Goal: Task Accomplishment & Management: Use online tool/utility

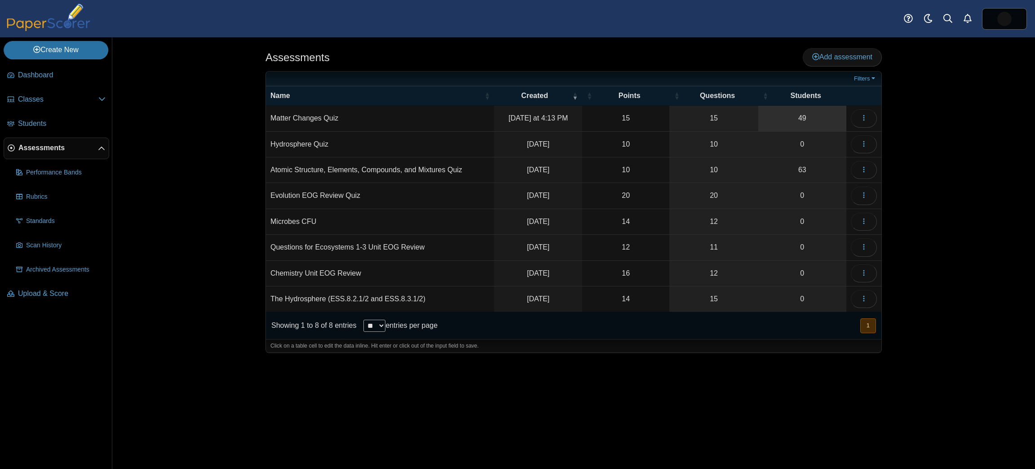
click at [795, 115] on link "49" at bounding box center [802, 118] width 88 height 25
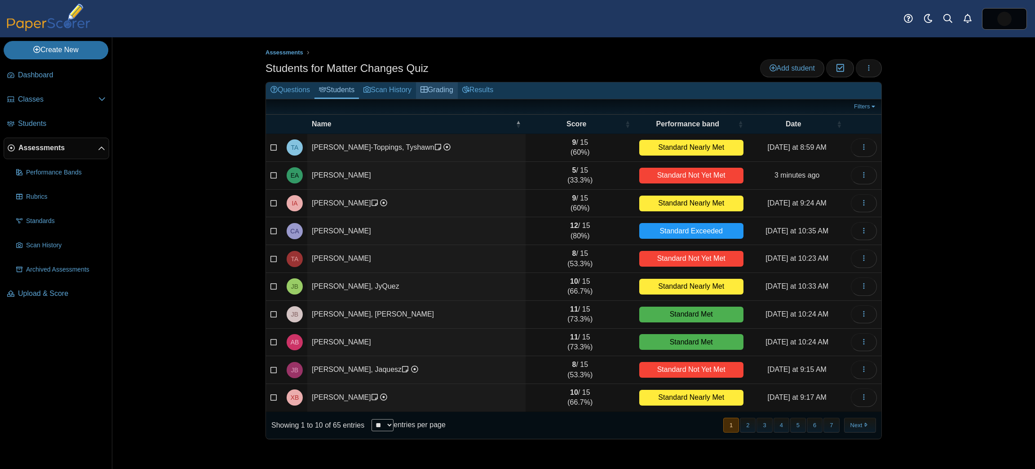
click at [452, 86] on link "Grading" at bounding box center [437, 90] width 42 height 17
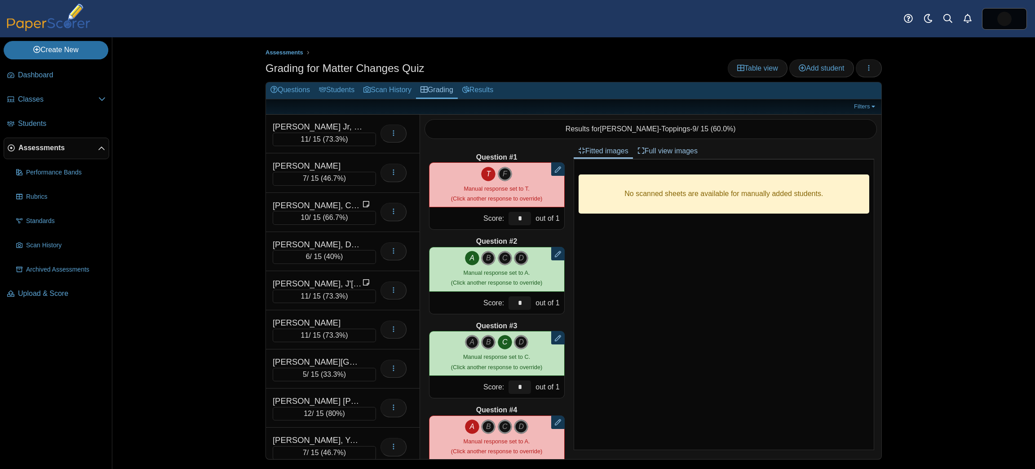
scroll to position [400, 0]
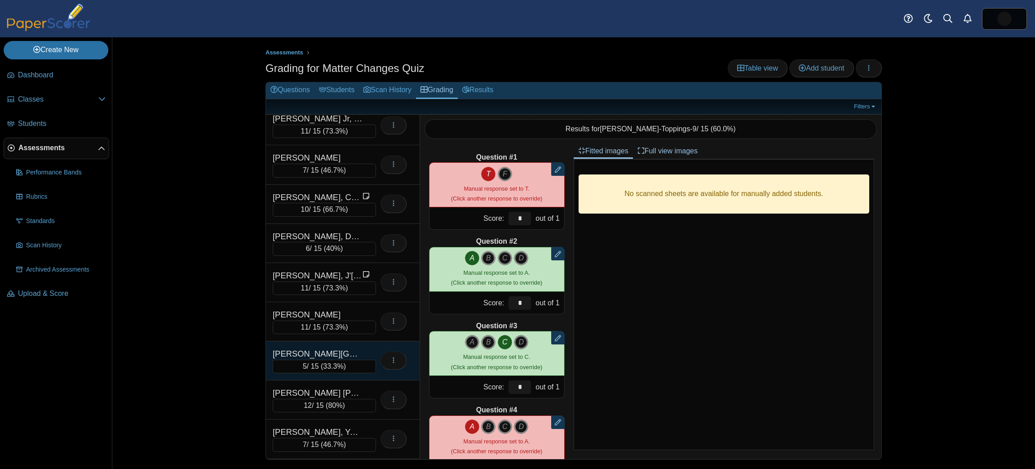
click at [343, 348] on div "[PERSON_NAME][GEOGRAPHIC_DATA]" at bounding box center [318, 354] width 90 height 12
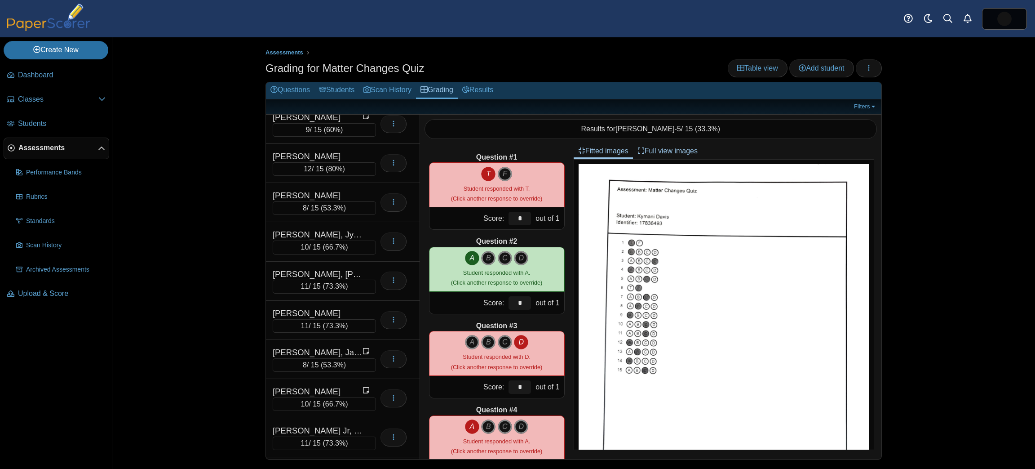
scroll to position [0, 0]
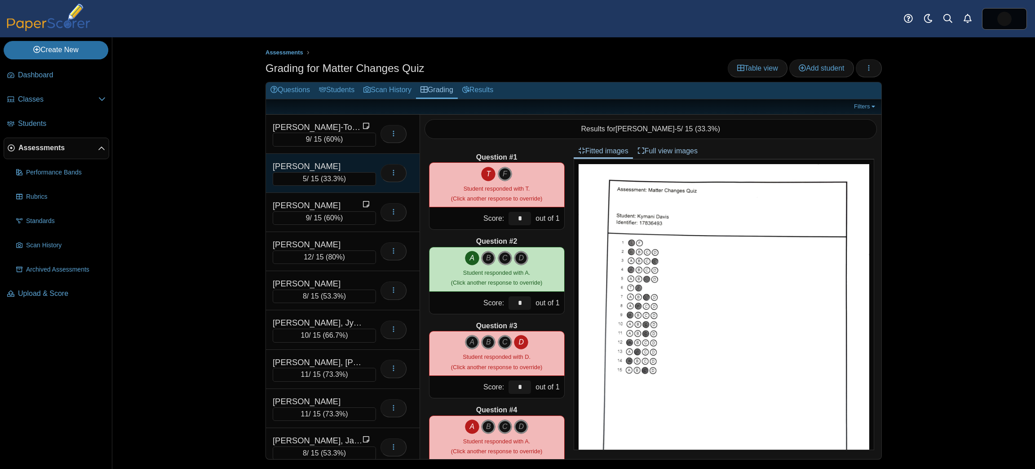
click at [328, 160] on div "[PERSON_NAME]" at bounding box center [318, 166] width 90 height 12
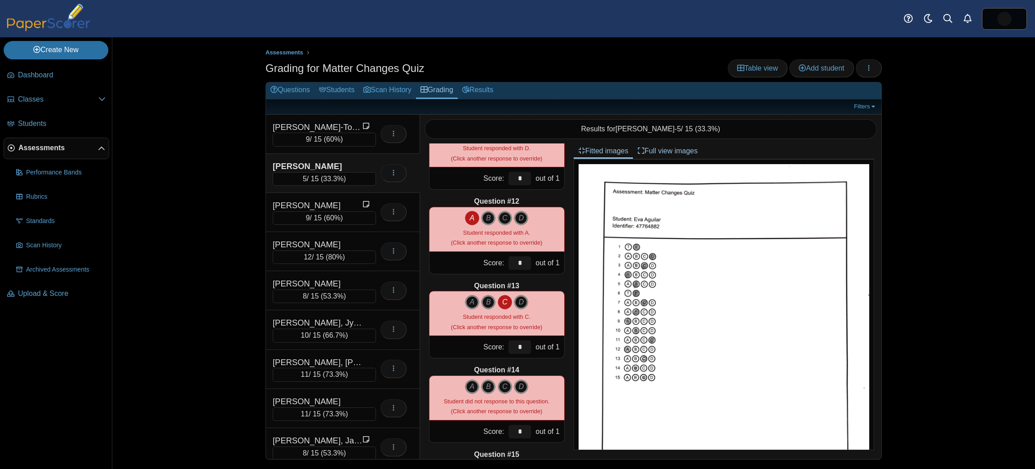
scroll to position [965, 0]
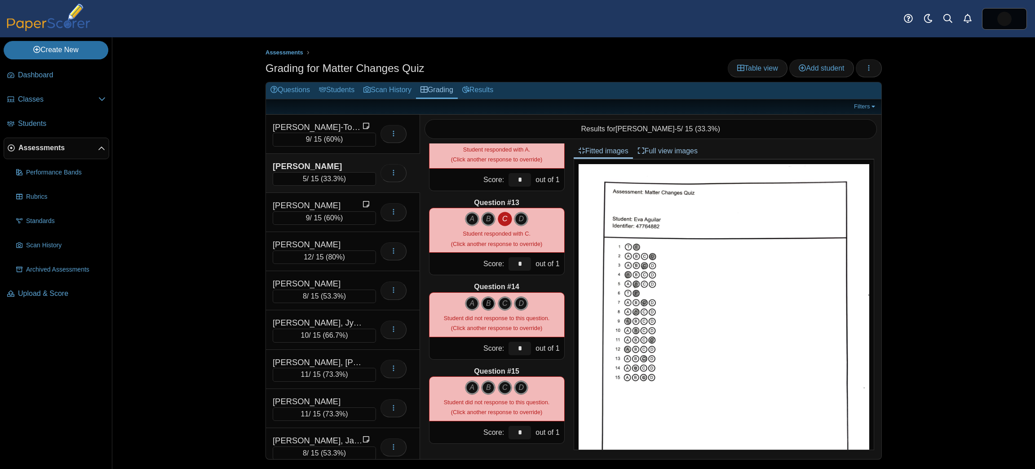
click at [483, 301] on icon "B" at bounding box center [488, 303] width 14 height 14
click at [483, 385] on icon "B" at bounding box center [488, 387] width 14 height 14
click at [500, 385] on icon "C" at bounding box center [505, 387] width 14 height 14
click at [486, 387] on icon "B" at bounding box center [488, 387] width 14 height 14
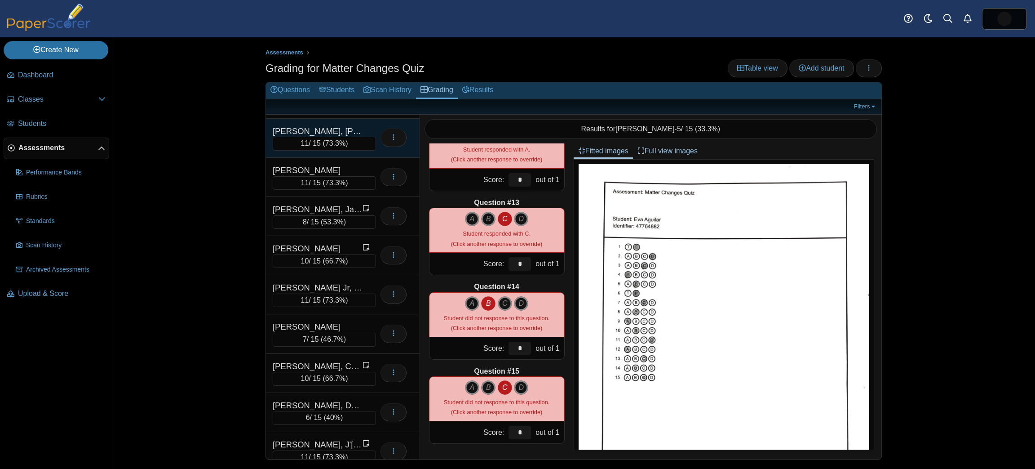
scroll to position [232, 0]
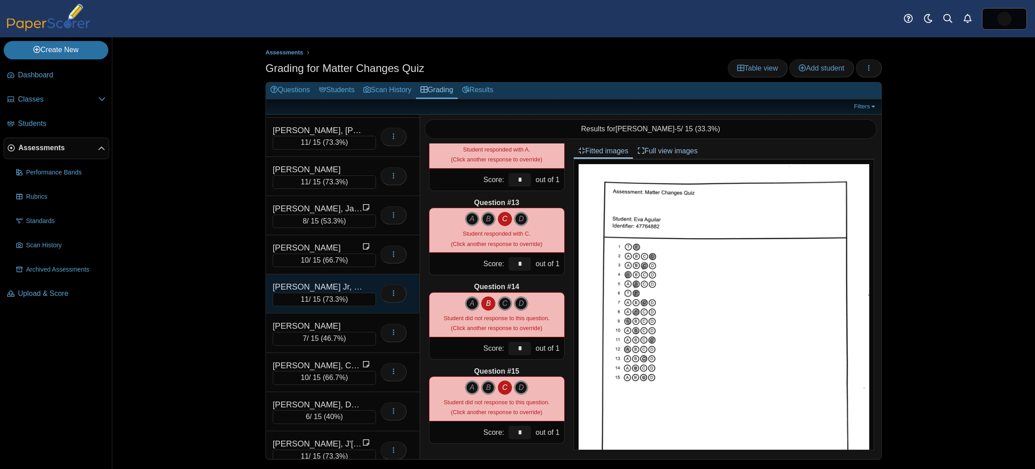
click at [344, 285] on div "[PERSON_NAME] Jr, [PERSON_NAME]" at bounding box center [318, 287] width 90 height 12
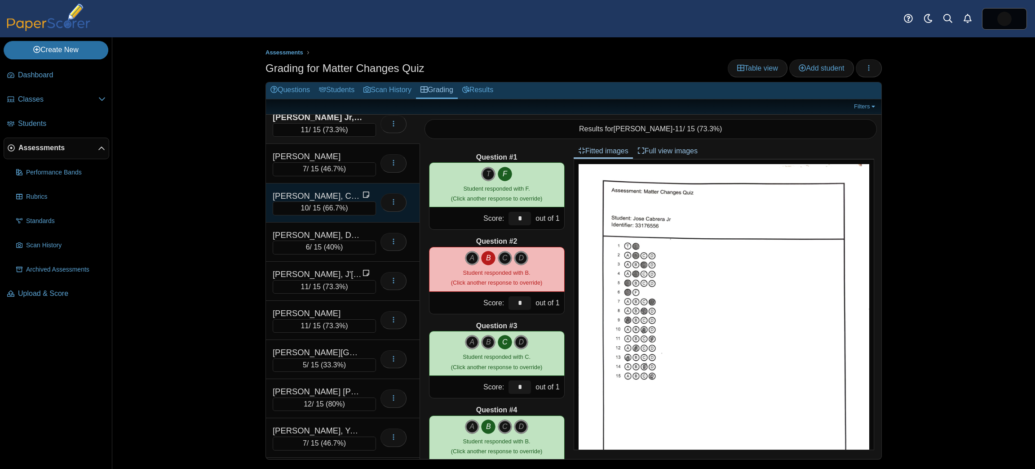
scroll to position [412, 0]
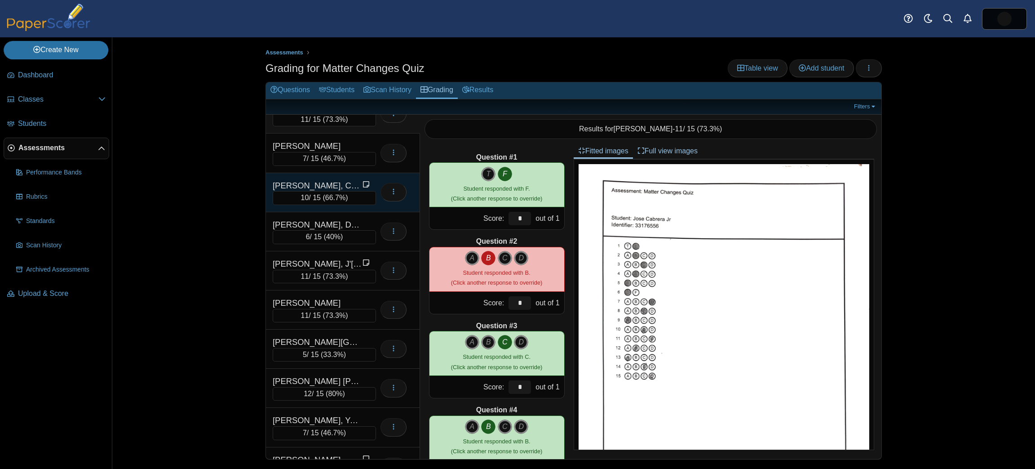
click at [337, 375] on div "[PERSON_NAME] [PERSON_NAME]" at bounding box center [318, 381] width 90 height 12
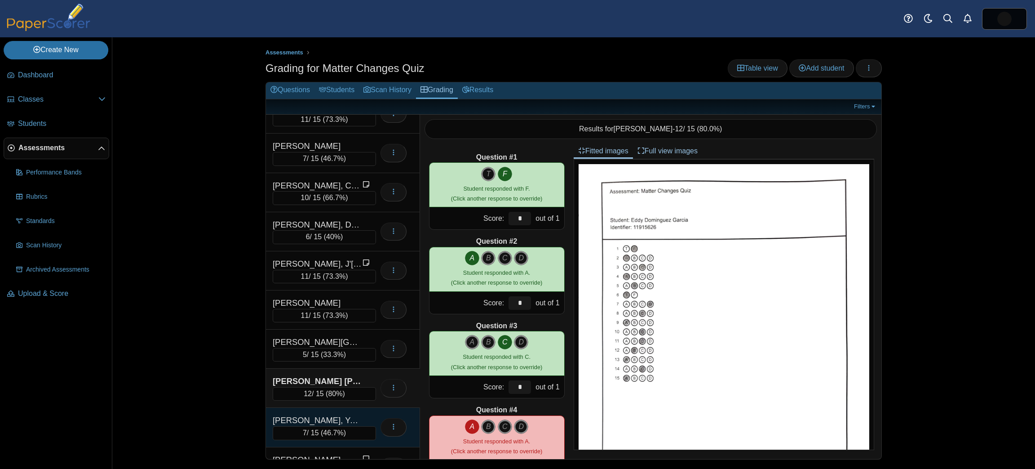
click at [341, 414] on div "[PERSON_NAME], Yeferson" at bounding box center [318, 420] width 90 height 12
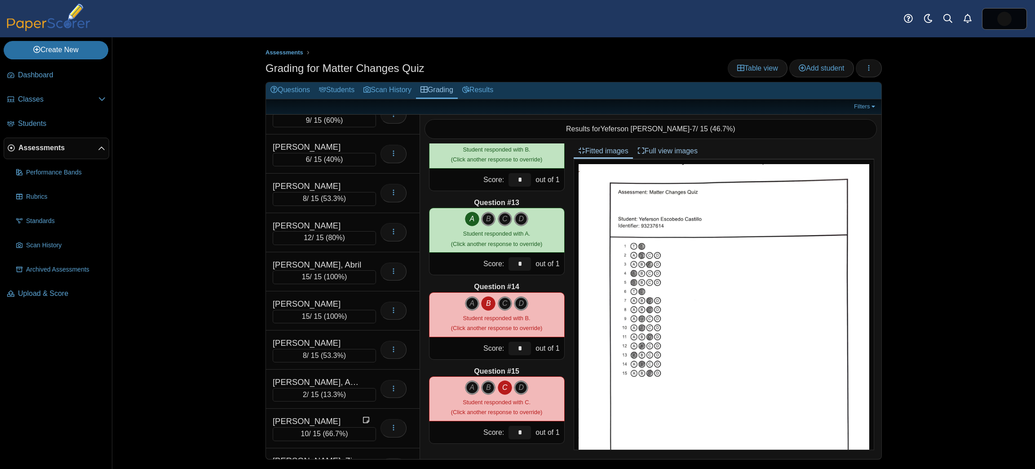
scroll to position [2166, 0]
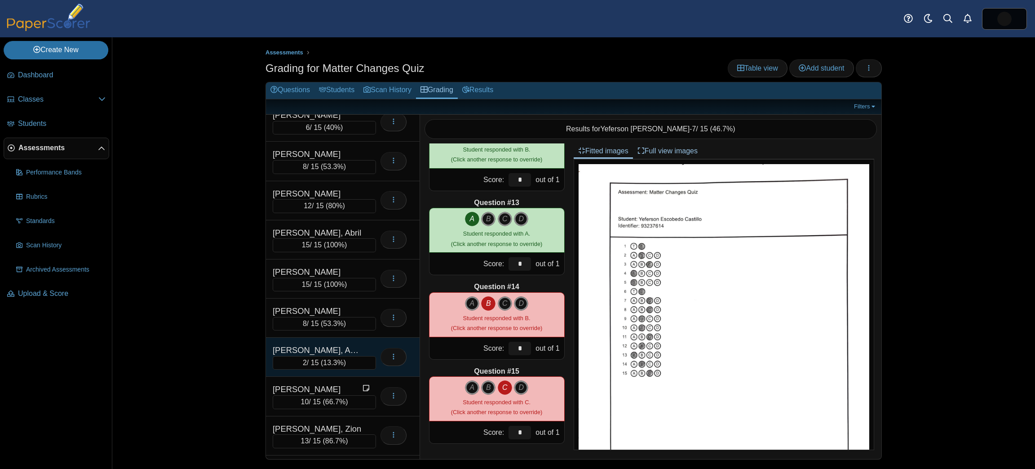
click at [349, 344] on div "[PERSON_NAME], AmariJalil" at bounding box center [318, 350] width 90 height 12
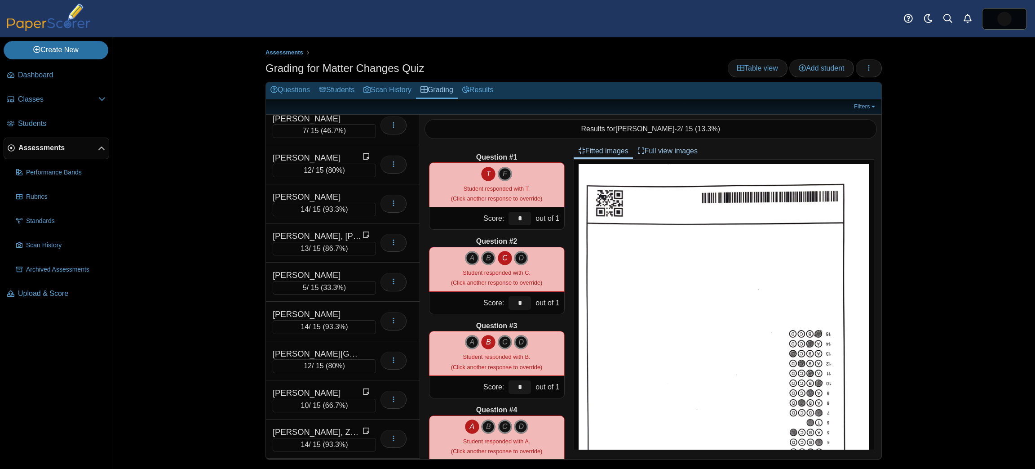
scroll to position [1768, 0]
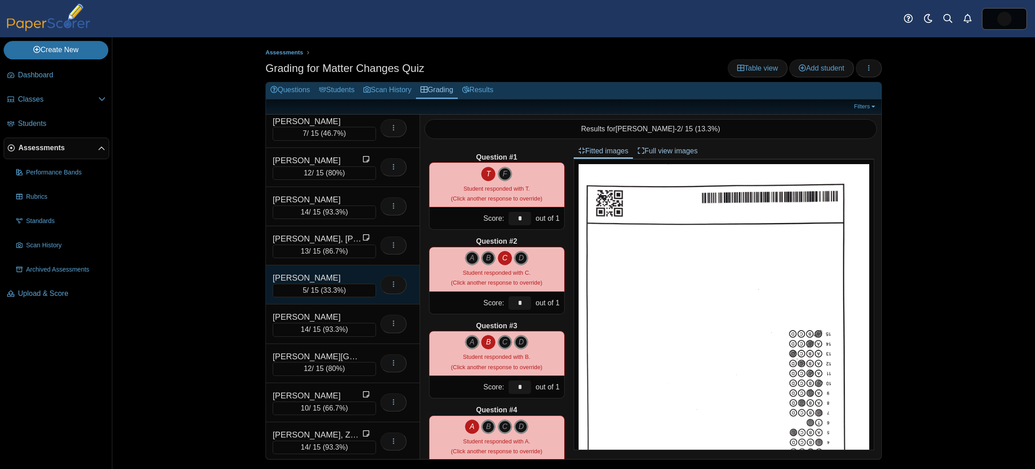
click at [326, 272] on div "[PERSON_NAME]" at bounding box center [318, 278] width 90 height 12
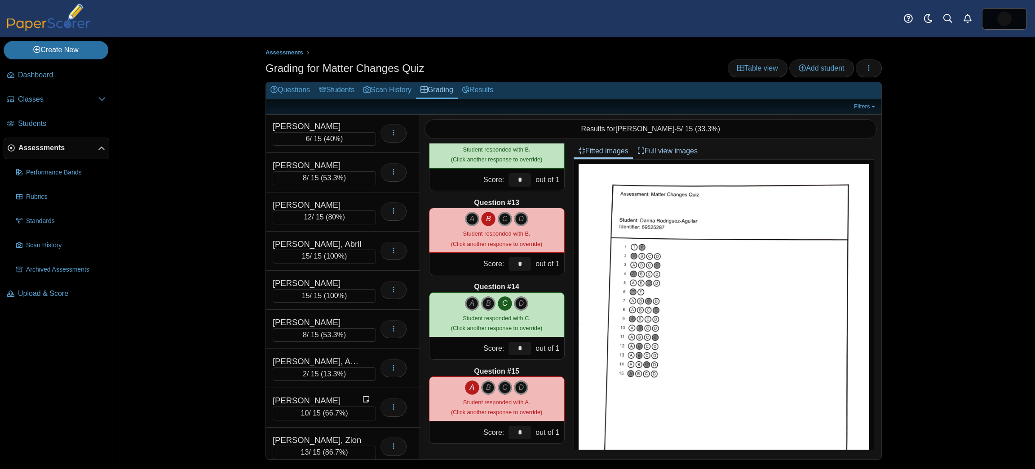
scroll to position [2166, 0]
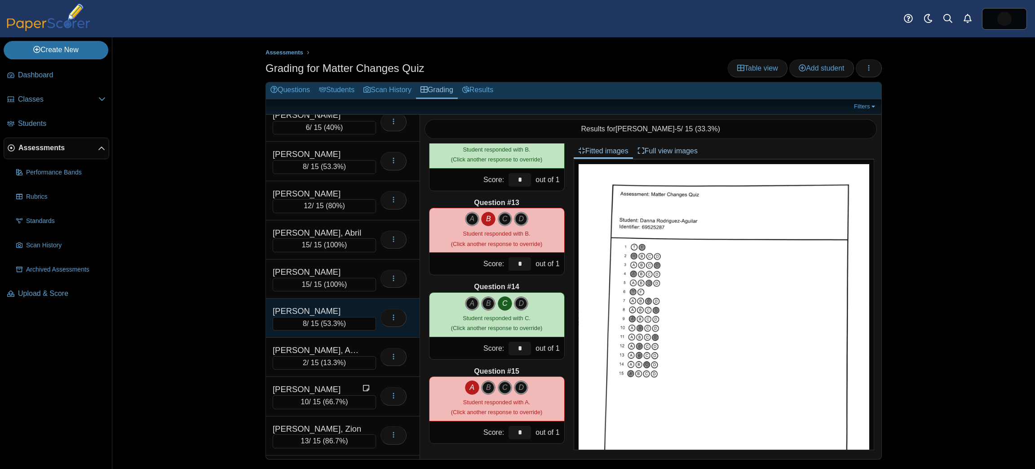
click at [349, 305] on div "[PERSON_NAME]" at bounding box center [318, 311] width 90 height 12
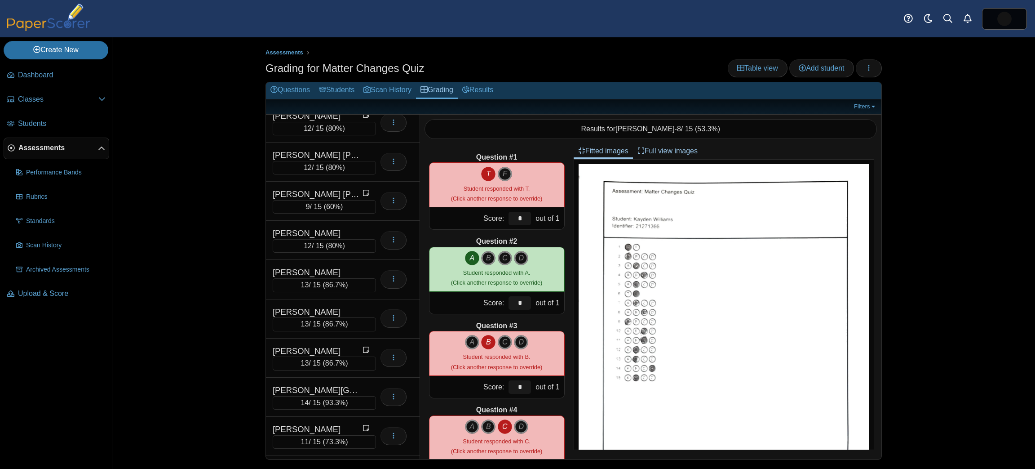
scroll to position [793, 0]
click at [345, 150] on div "[PERSON_NAME] [PERSON_NAME]" at bounding box center [318, 156] width 90 height 12
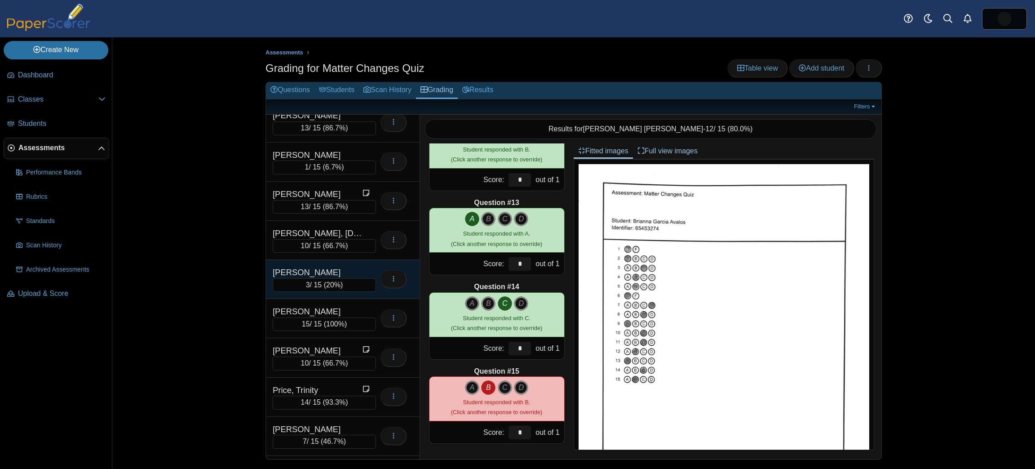
scroll to position [1461, 0]
click at [344, 266] on div "[PERSON_NAME]" at bounding box center [318, 272] width 90 height 12
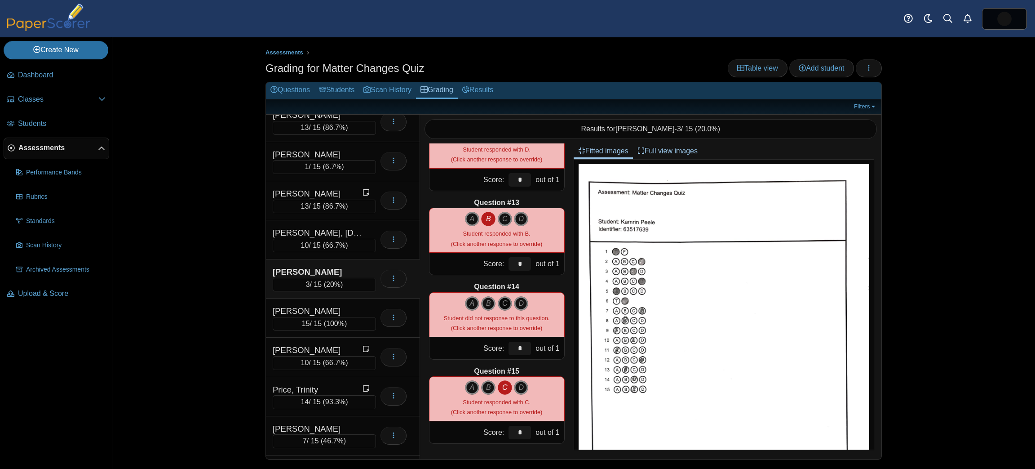
click at [498, 303] on icon "C" at bounding box center [505, 303] width 14 height 14
type input "*"
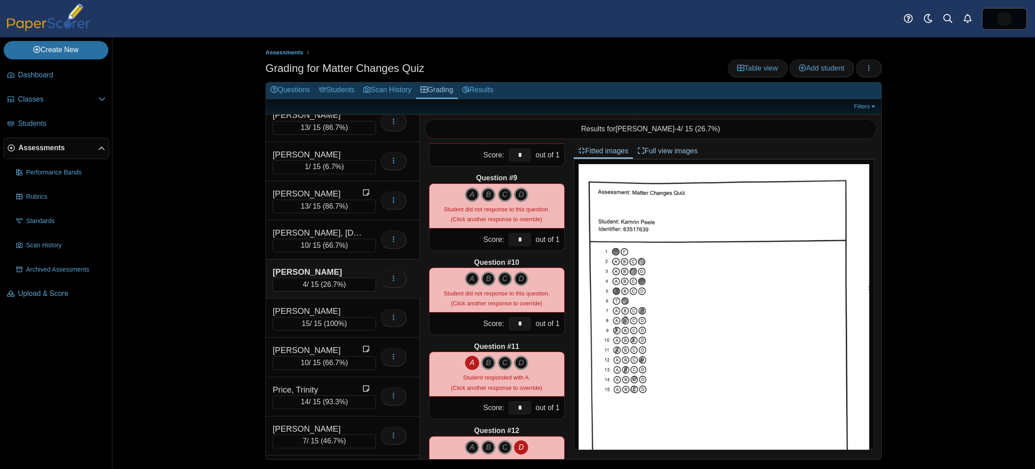
scroll to position [645, 0]
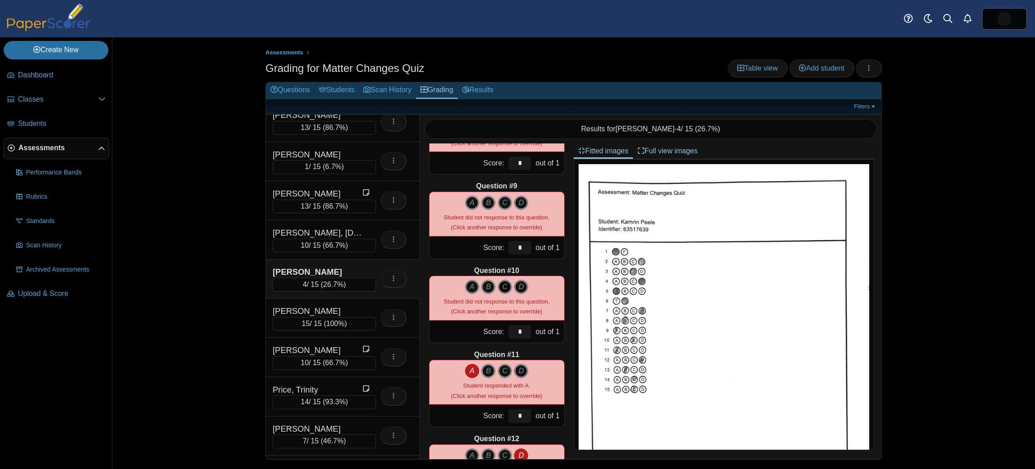
click at [499, 285] on icon "C" at bounding box center [505, 286] width 14 height 14
type input "*"
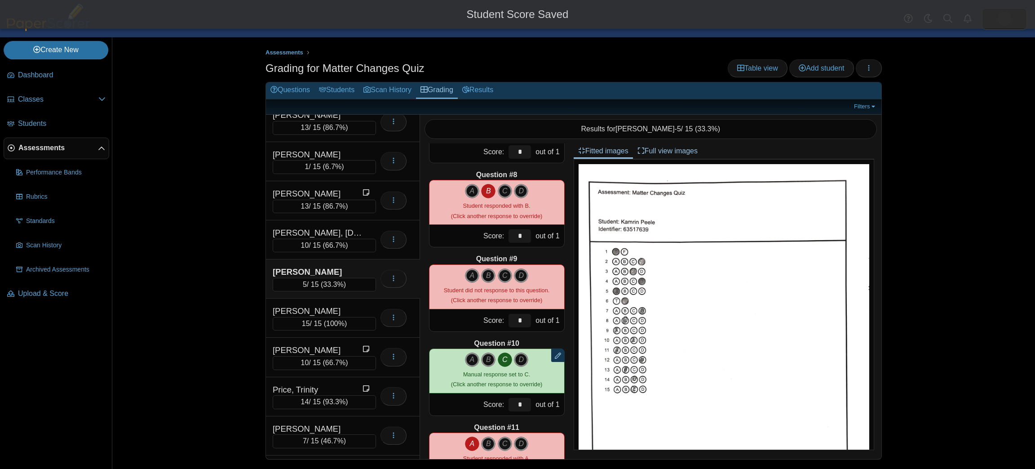
scroll to position [571, 0]
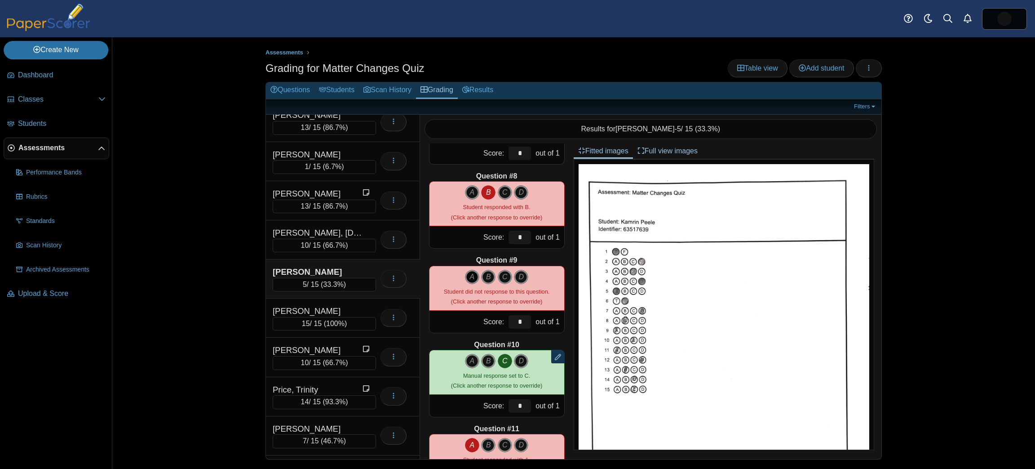
click at [465, 272] on icon "A" at bounding box center [472, 277] width 14 height 14
type input "*"
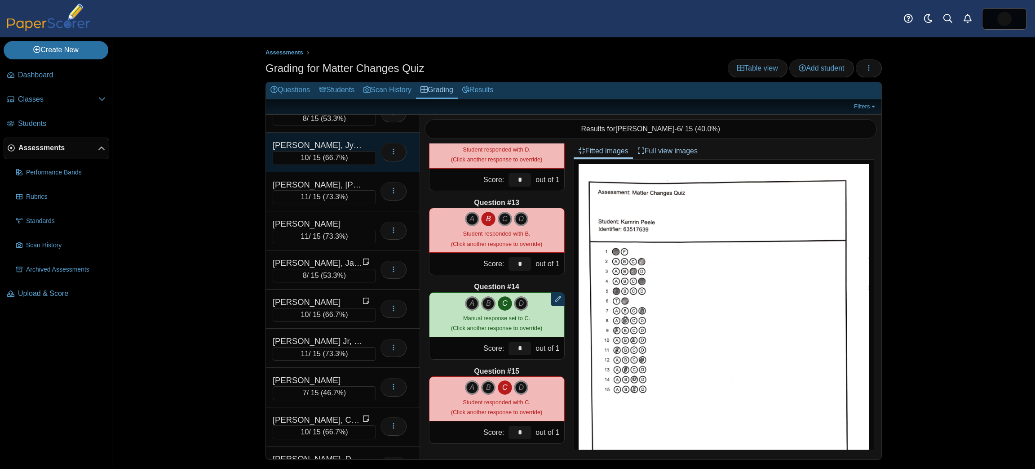
scroll to position [178, 0]
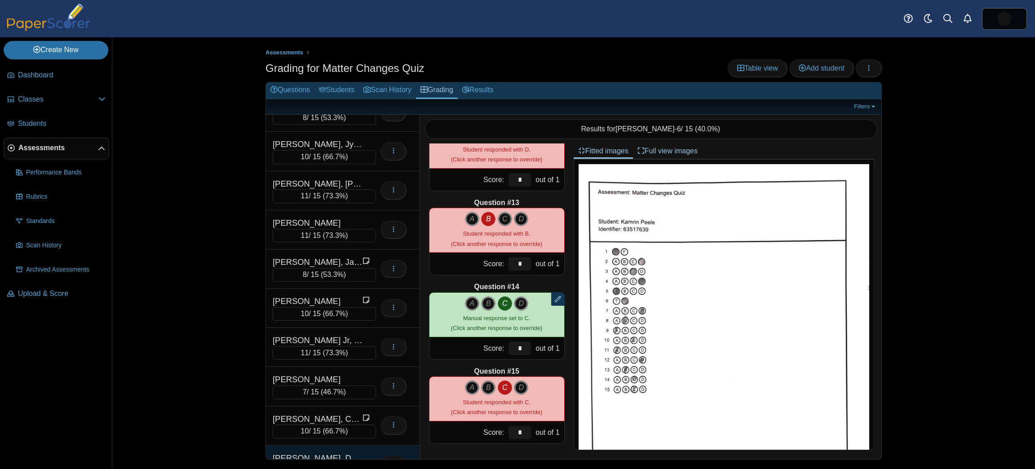
click at [326, 445] on div "[PERSON_NAME], De'Arriyon 6 / 15 ( 40% ) Loading…" at bounding box center [343, 464] width 154 height 39
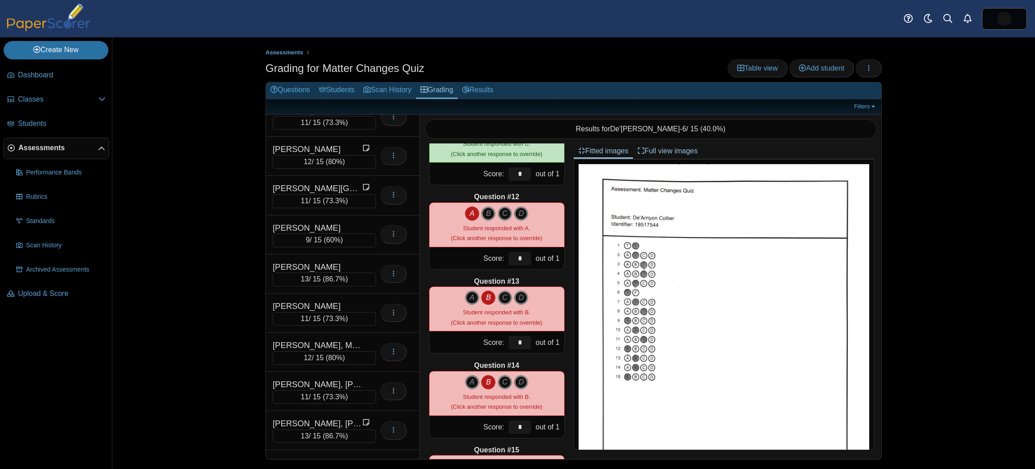
scroll to position [1115, 0]
click at [357, 220] on div "[PERSON_NAME]" at bounding box center [318, 226] width 90 height 12
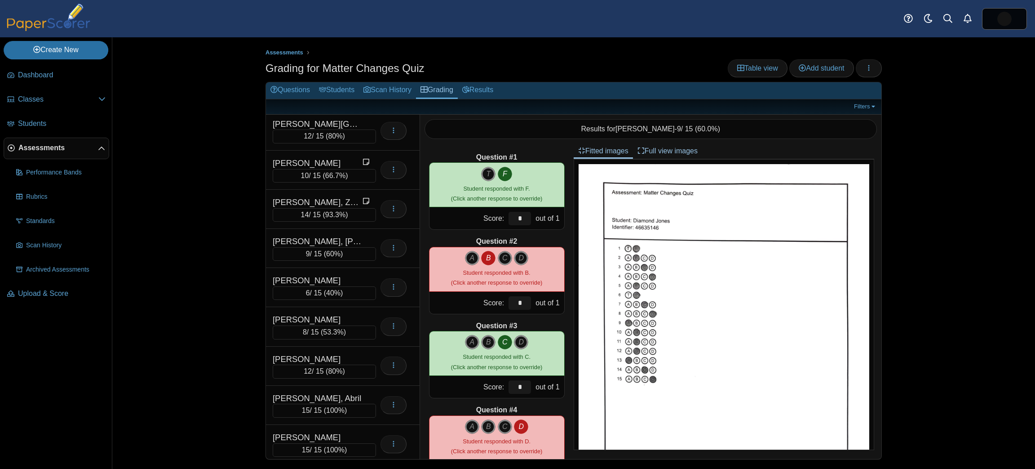
scroll to position [2166, 0]
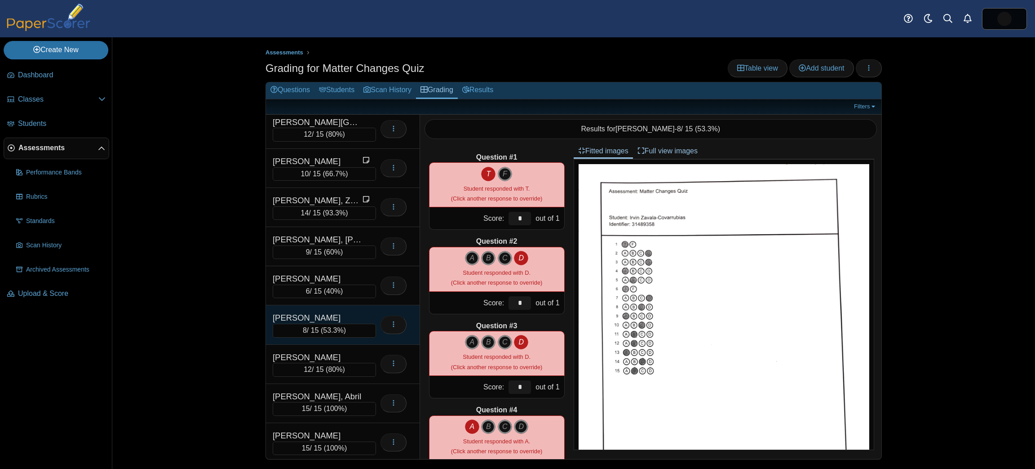
scroll to position [2001, 0]
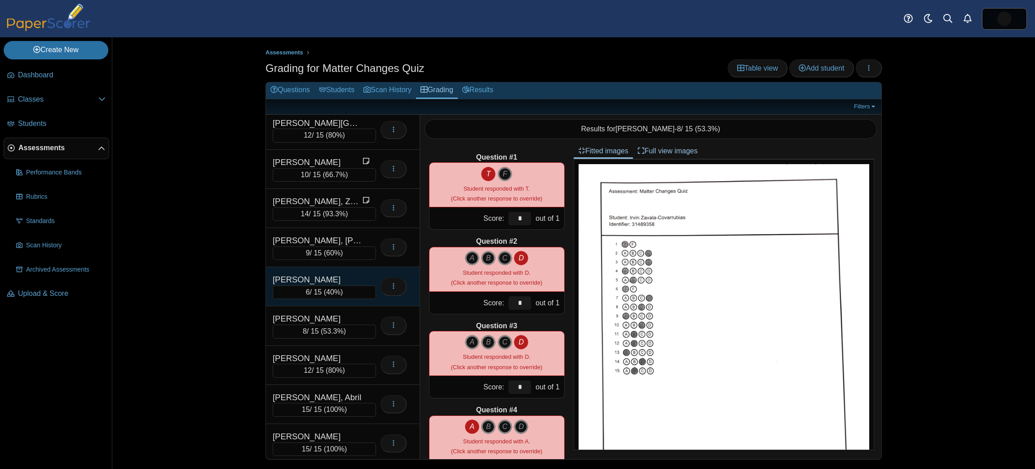
click at [363, 267] on div "[PERSON_NAME] 6 / 15 ( 40% ) Loading…" at bounding box center [343, 286] width 154 height 39
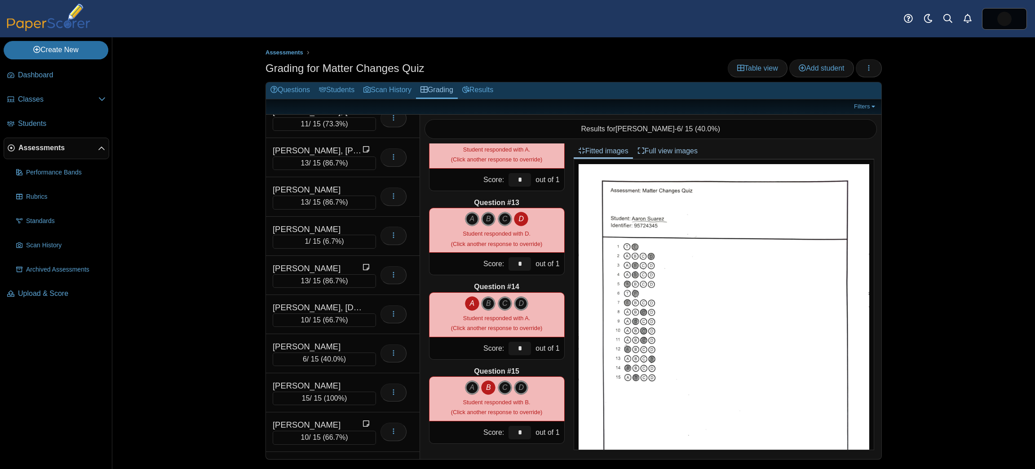
scroll to position [1383, 0]
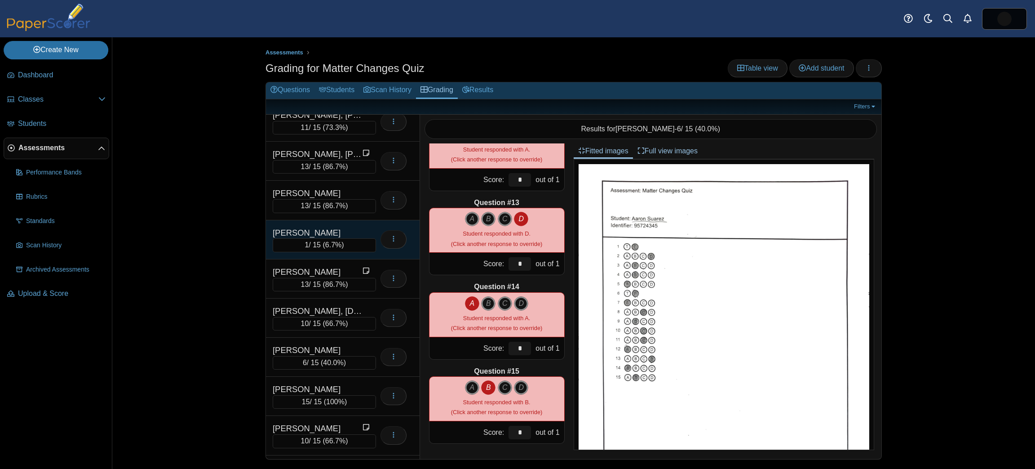
click at [350, 227] on div "[PERSON_NAME]" at bounding box center [318, 233] width 90 height 12
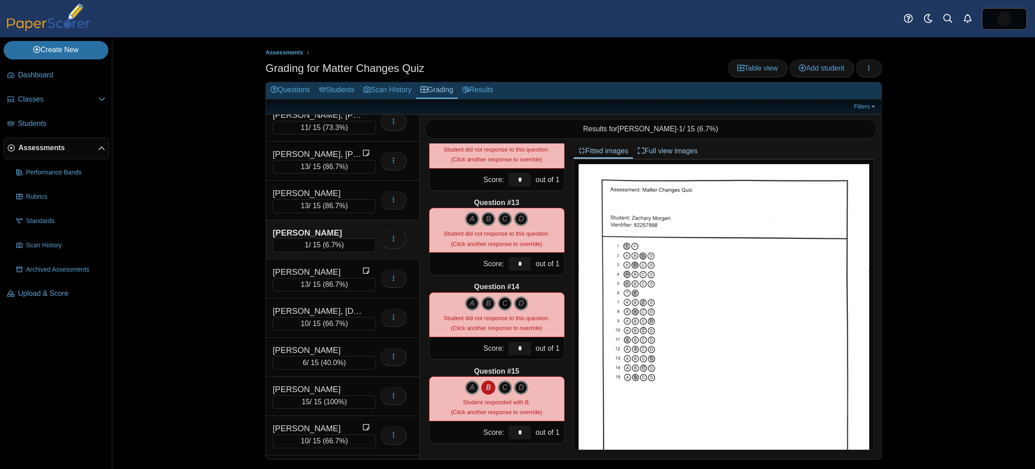
click at [499, 302] on icon "C" at bounding box center [505, 303] width 14 height 14
type input "*"
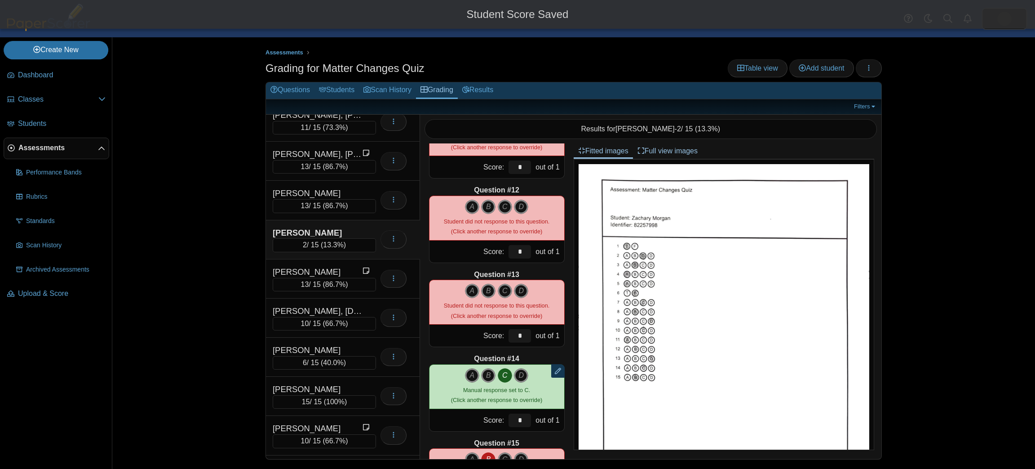
scroll to position [892, 0]
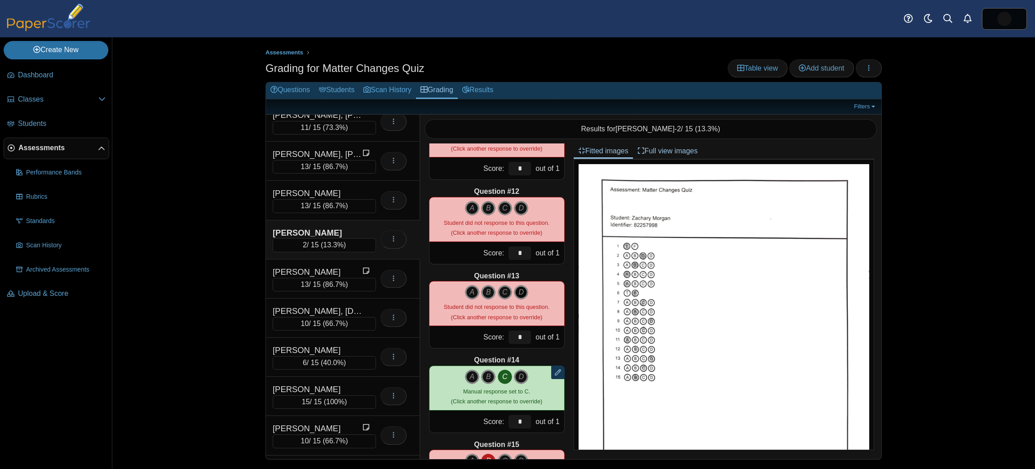
click at [517, 293] on icon "D" at bounding box center [521, 292] width 14 height 14
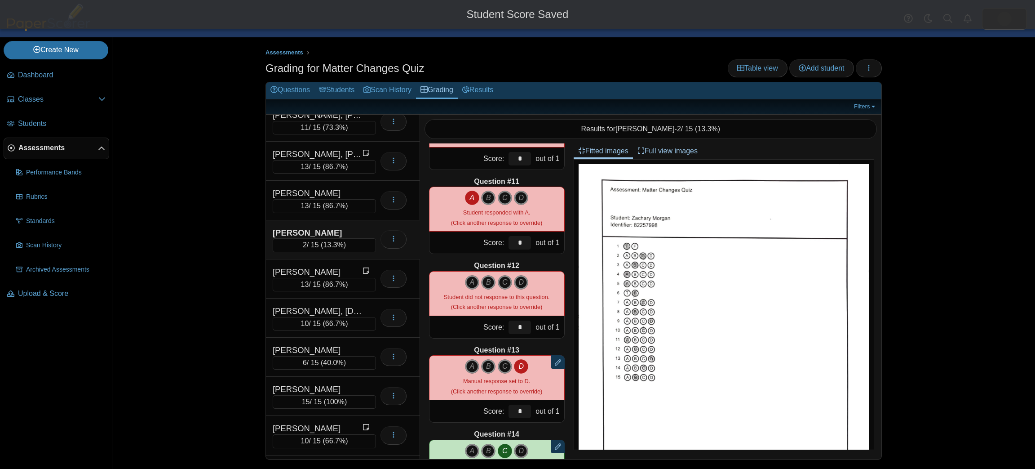
scroll to position [814, 0]
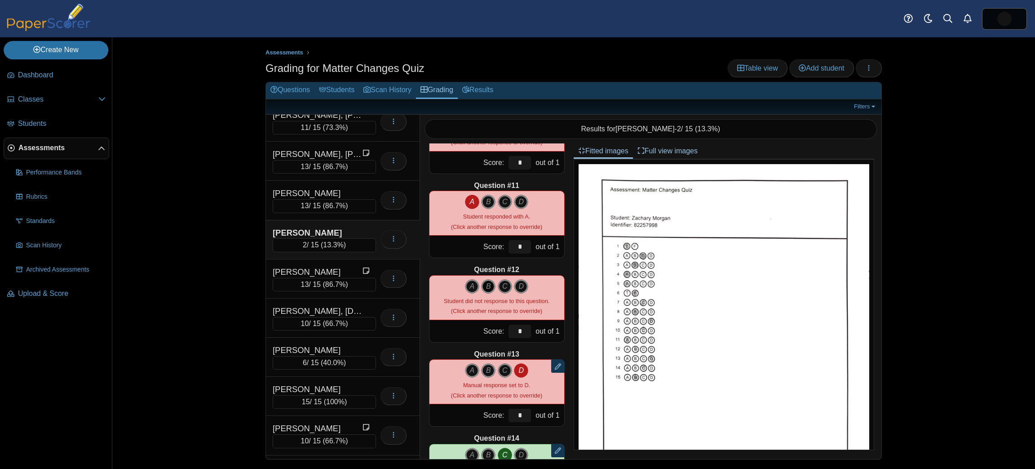
click at [482, 281] on icon "B" at bounding box center [488, 286] width 14 height 14
type input "*"
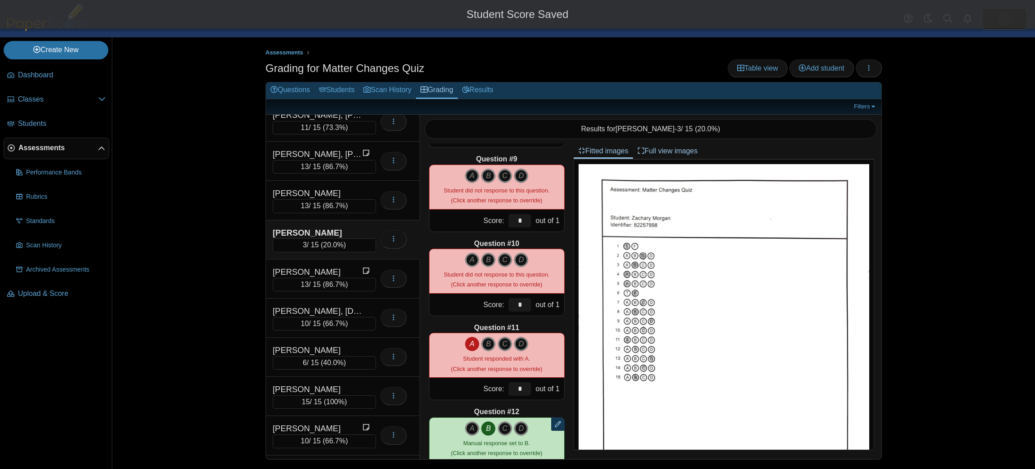
scroll to position [671, 0]
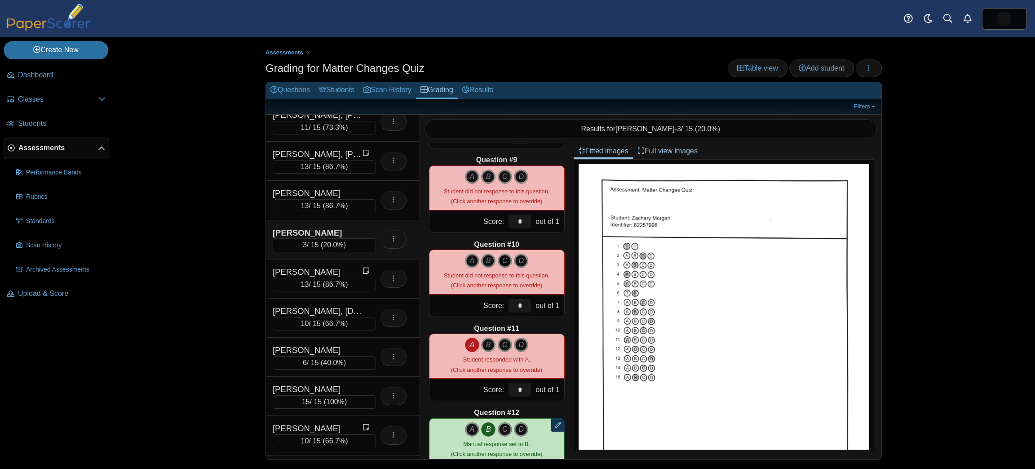
click at [505, 260] on icon "C" at bounding box center [505, 260] width 14 height 14
type input "*"
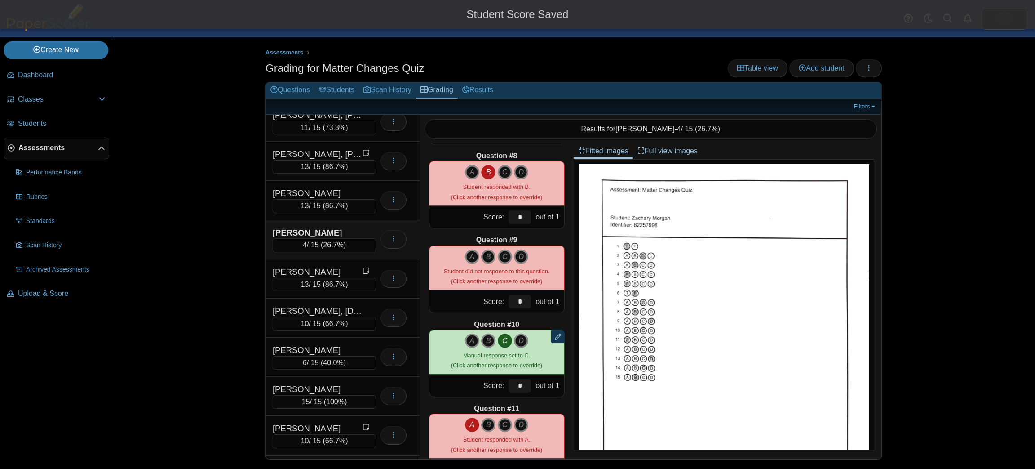
scroll to position [590, 0]
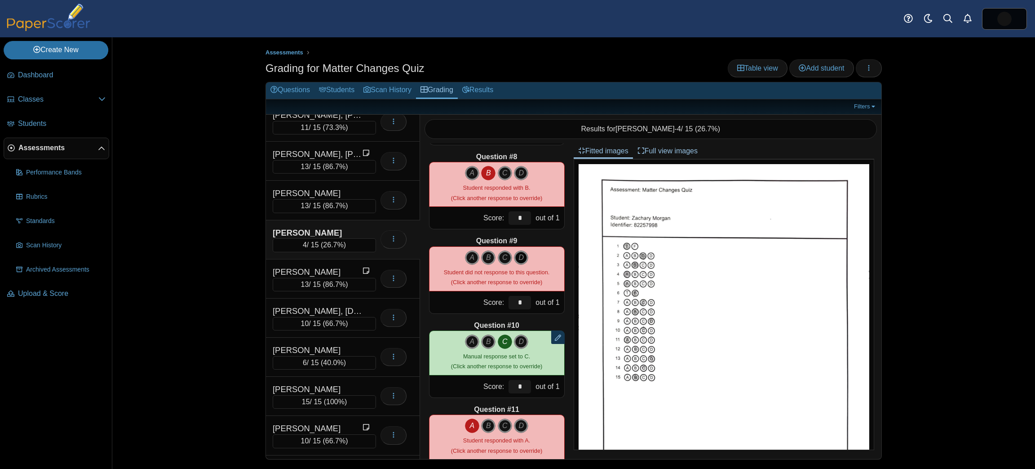
click at [516, 257] on icon "D" at bounding box center [521, 257] width 14 height 14
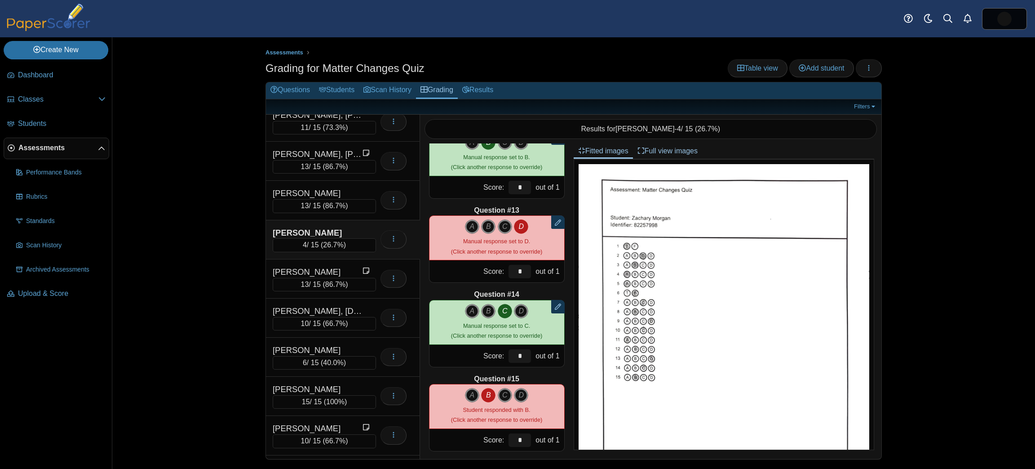
scroll to position [965, 0]
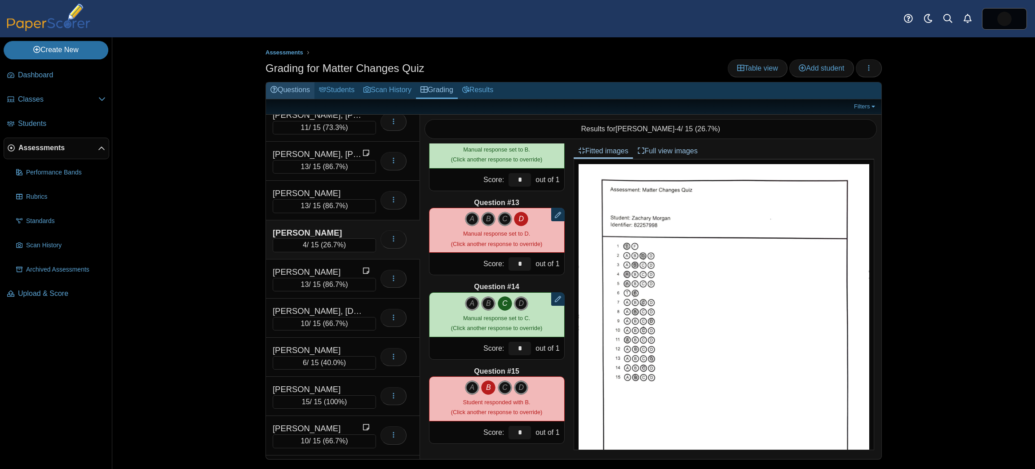
click at [307, 92] on link "Questions" at bounding box center [290, 90] width 49 height 17
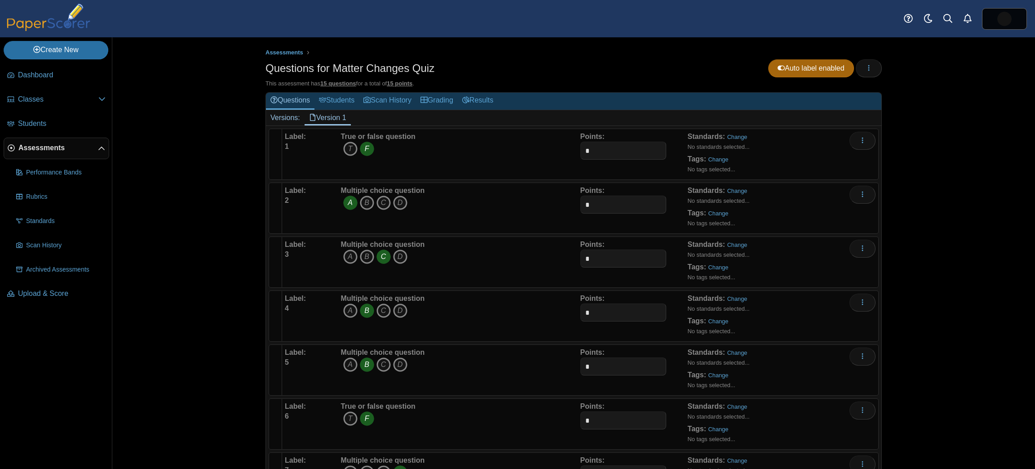
click at [215, 237] on div "Assessments Questions for Matter Changes Quiz Auto label enabled Loading… 15 qu…" at bounding box center [573, 252] width 923 height 431
